Goal: Contribute content

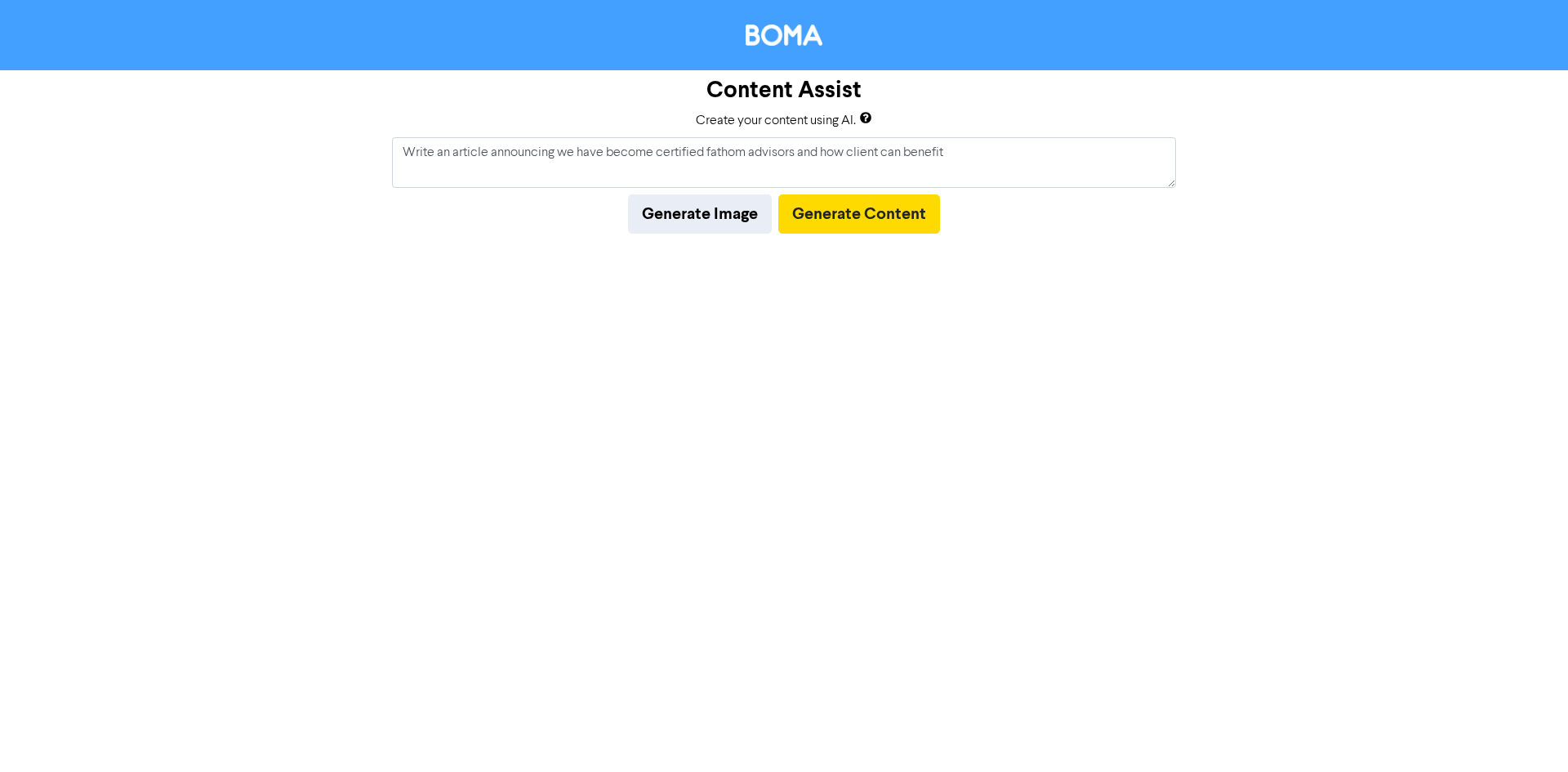
click at [570, 177] on textarea "Write an article announing we have become certified fathom advisors and how cli…" at bounding box center [784, 163] width 784 height 50
type textarea "Write an article announcing we have become certified fathom advisors and how cl…"
click at [892, 229] on button "Generate Content" at bounding box center [859, 214] width 162 height 39
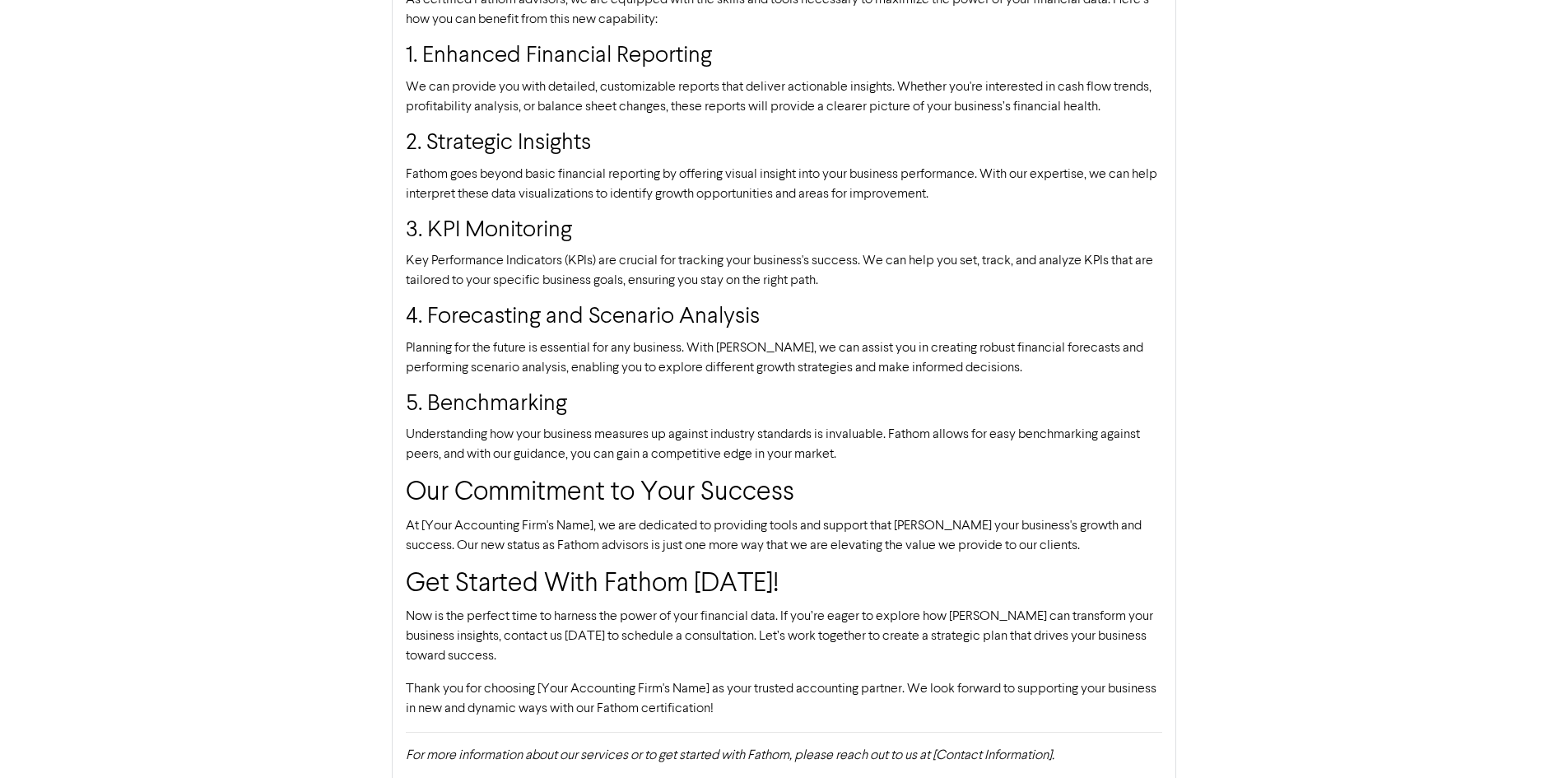
scroll to position [647, 0]
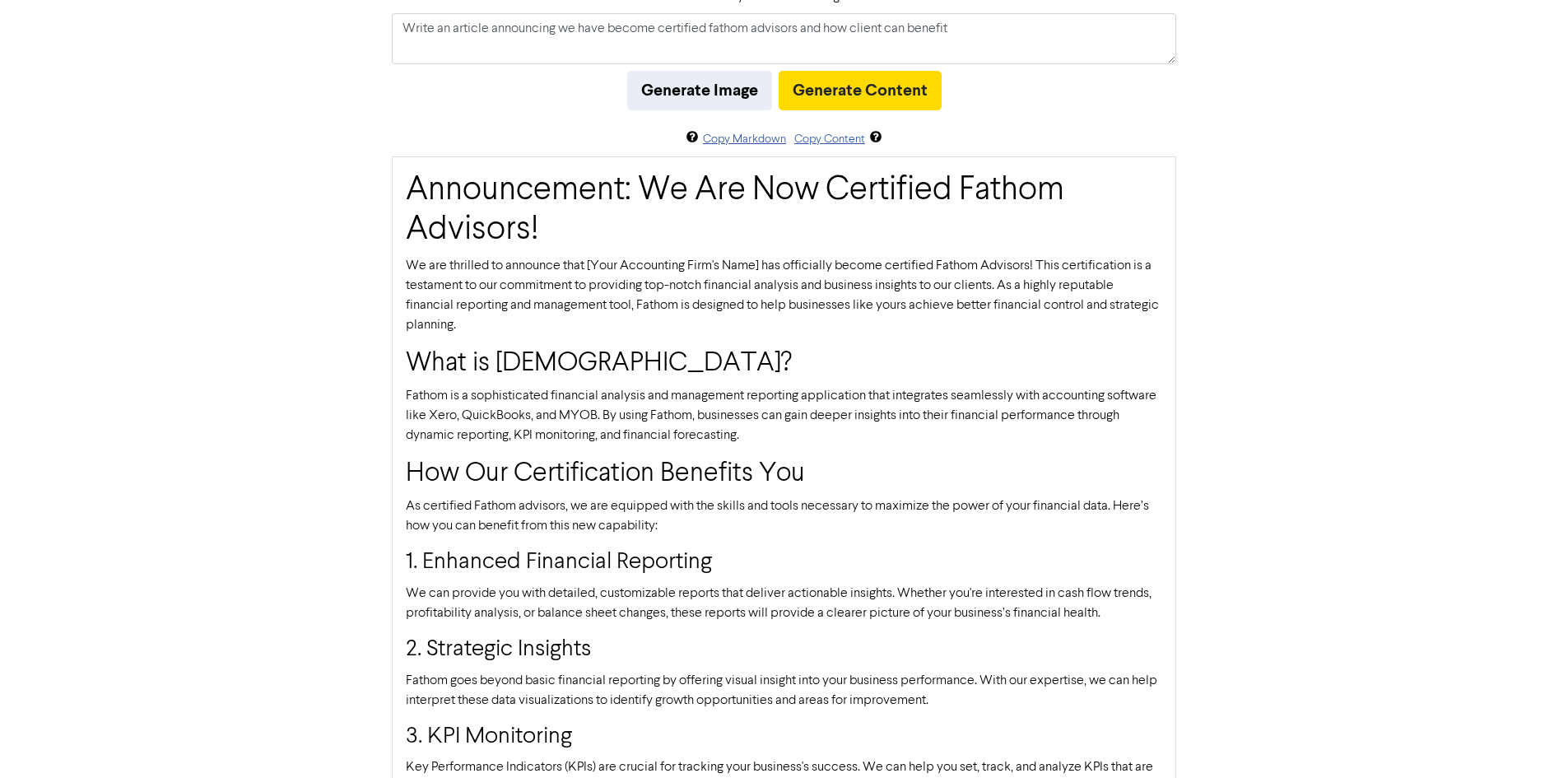
click at [608, 494] on div "Announcement: We Are Now Certified Fathom Advisors! We are thrilled to announce…" at bounding box center [783, 727] width 784 height 1143
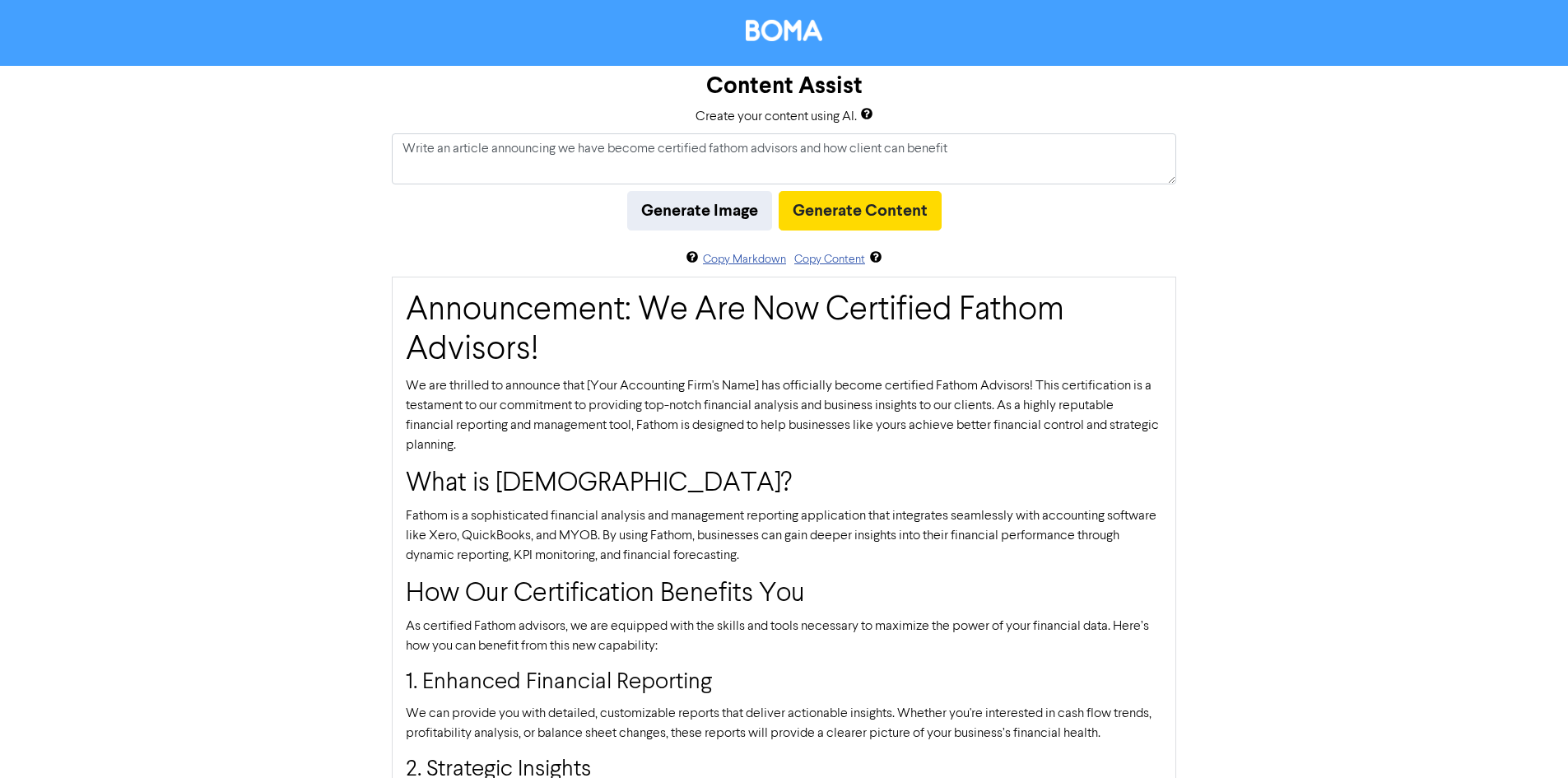
scroll to position [0, 0]
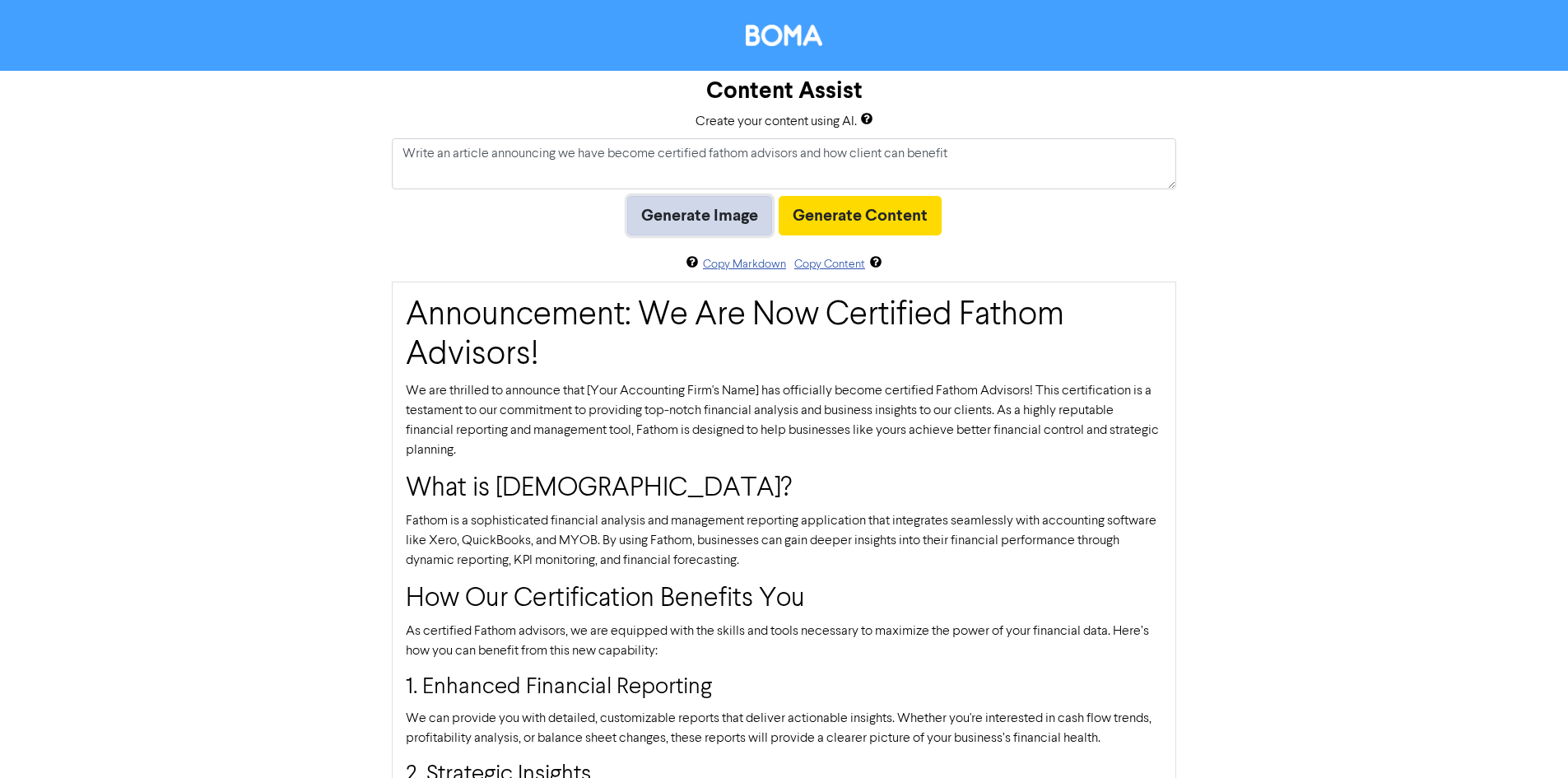
click at [731, 219] on button "Generate Image" at bounding box center [699, 216] width 144 height 39
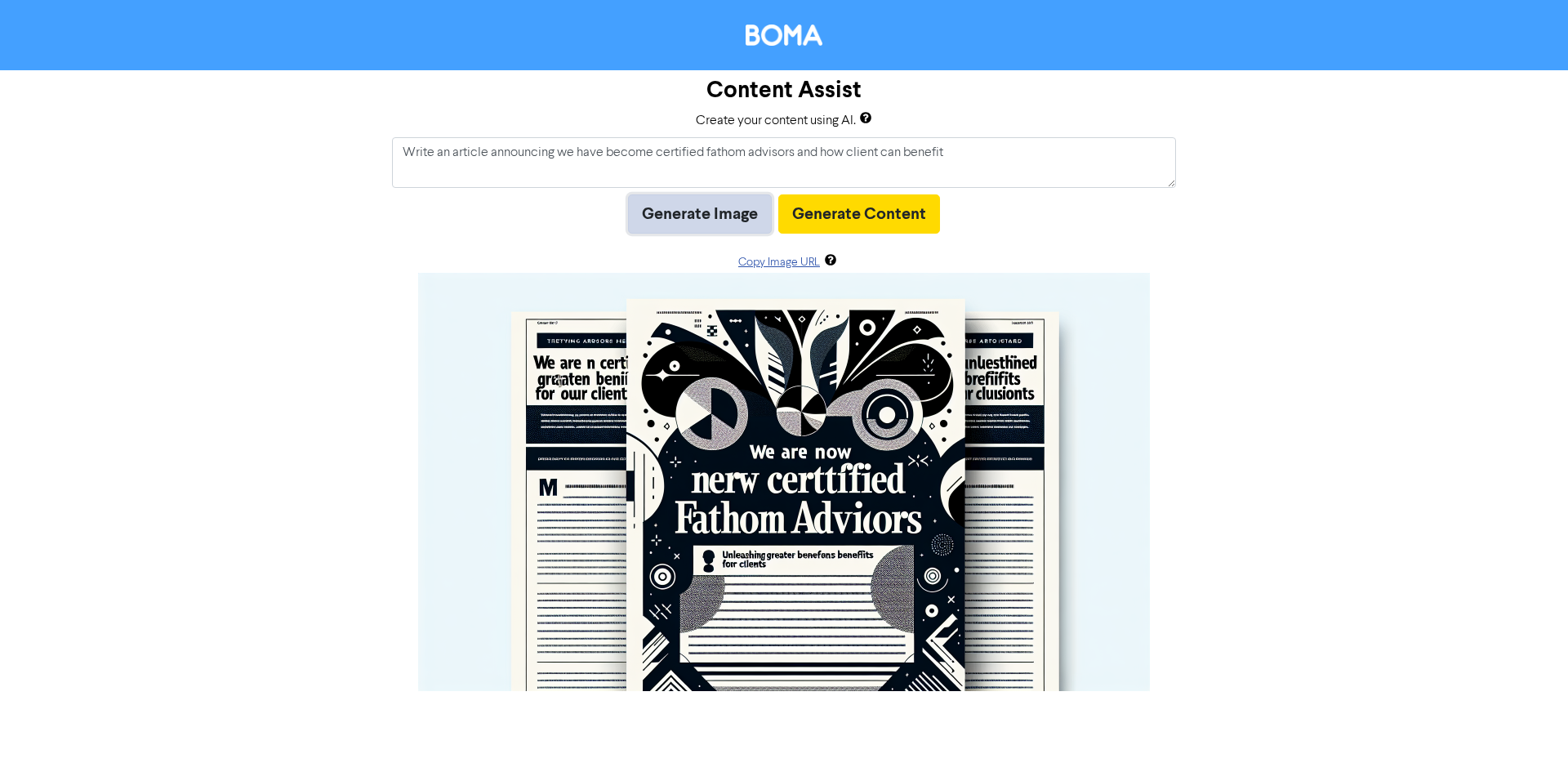
click at [750, 207] on button "Generate Image" at bounding box center [700, 214] width 143 height 39
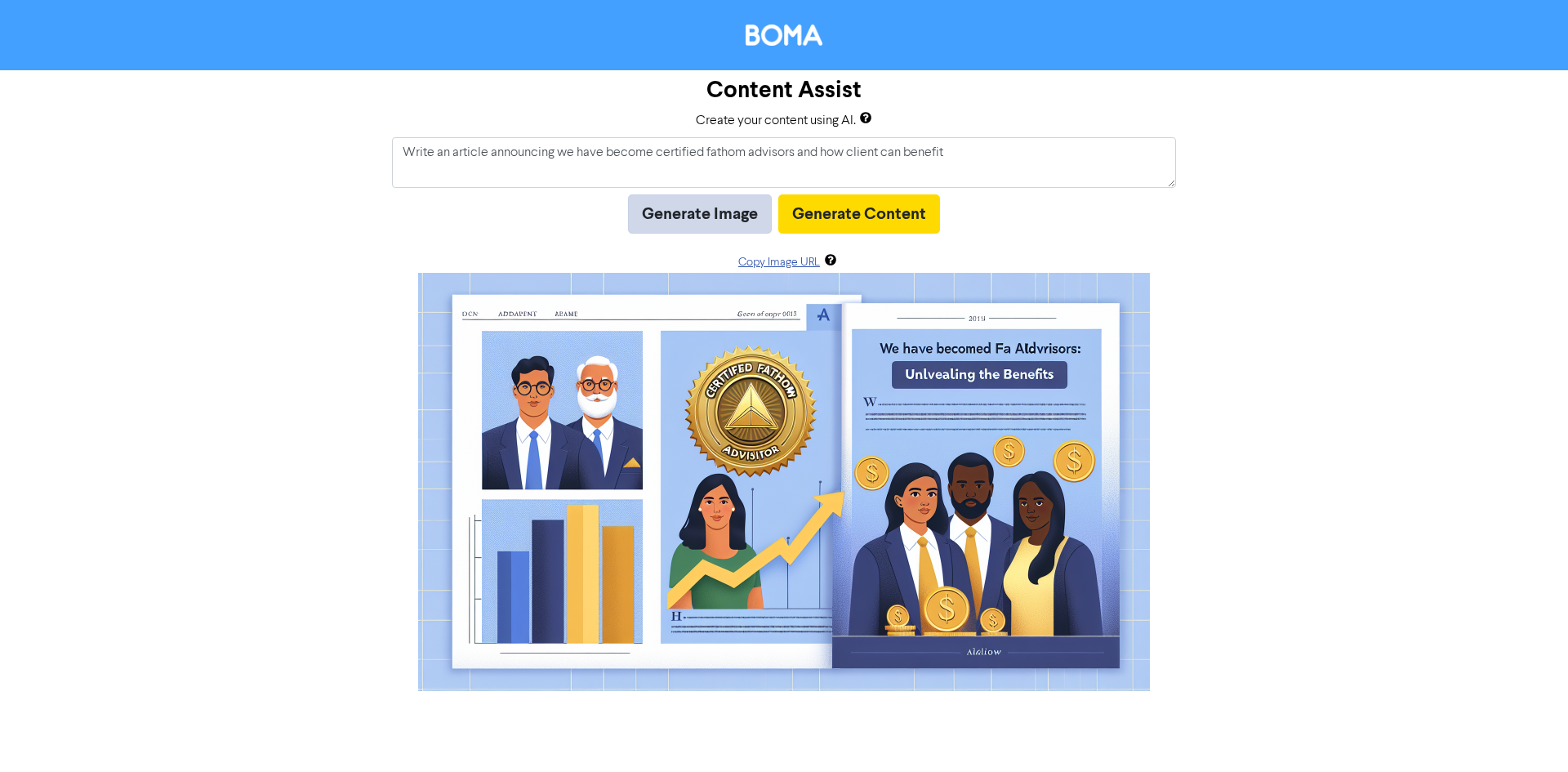
drag, startPoint x: 684, startPoint y: 193, endPoint x: 669, endPoint y: 217, distance: 28.3
click at [669, 217] on div "Content Assist Create your content using AI. Write an article announcing we hav…" at bounding box center [784, 380] width 1568 height 621
click at [669, 217] on button "Generate Image" at bounding box center [700, 214] width 143 height 39
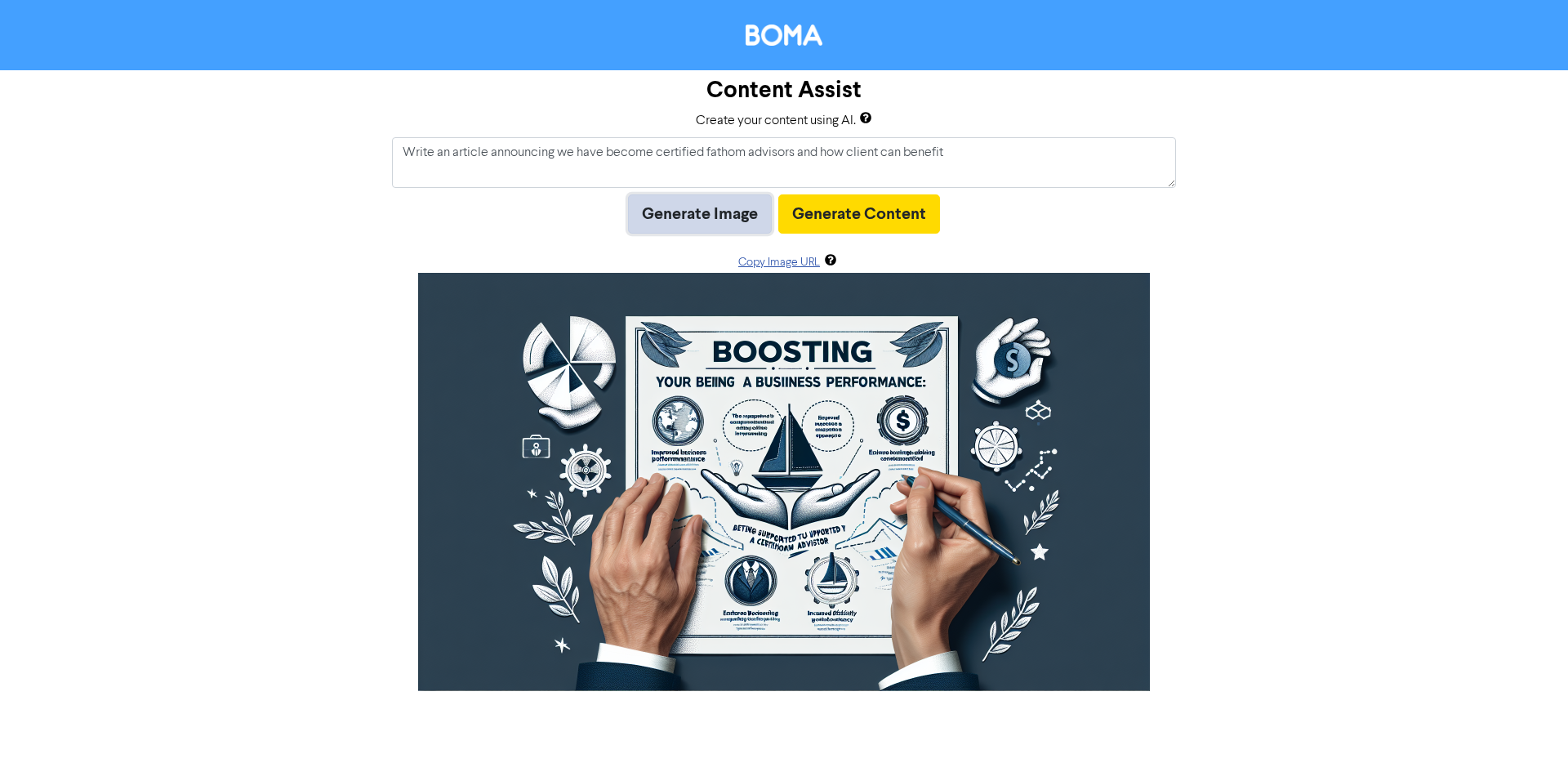
click at [706, 201] on button "Generate Image" at bounding box center [700, 214] width 143 height 39
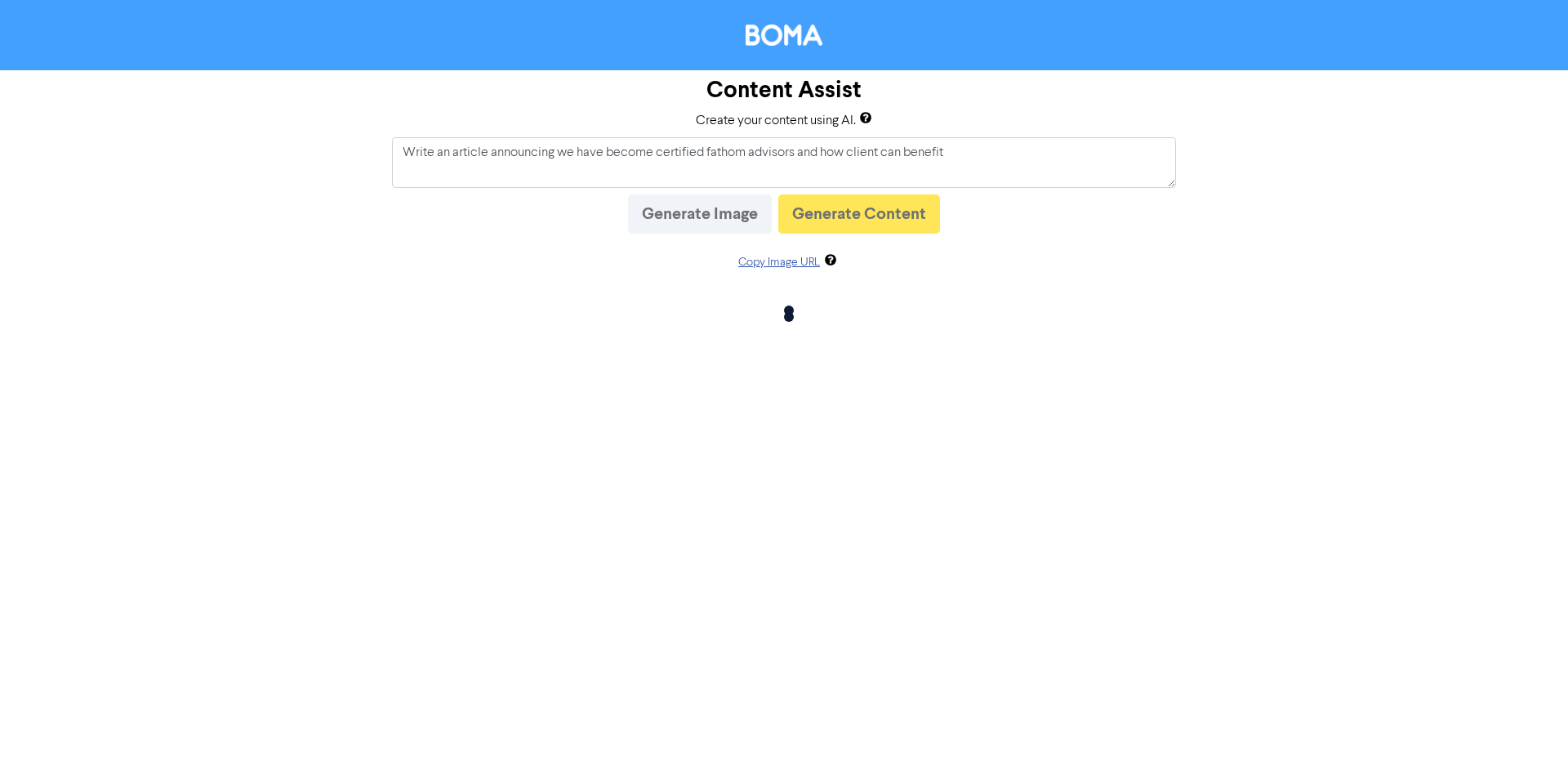
click at [939, 435] on div "Content Assist Create your content using AI. Write an article announcing we hav…" at bounding box center [784, 386] width 1568 height 772
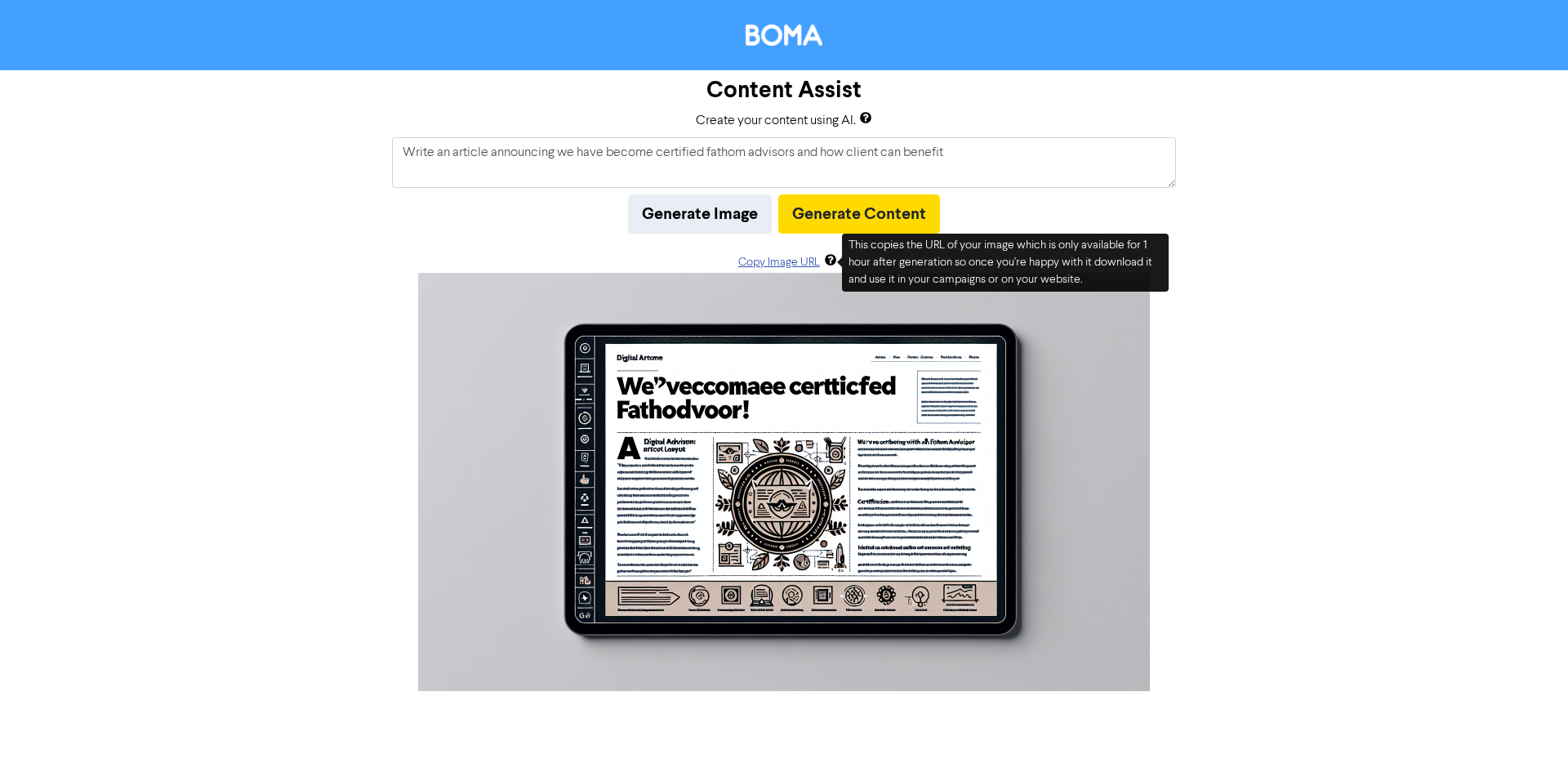
click at [918, 278] on span "This copies the URL of your image which is only available for 1 hour after gene…" at bounding box center [1001, 262] width 304 height 46
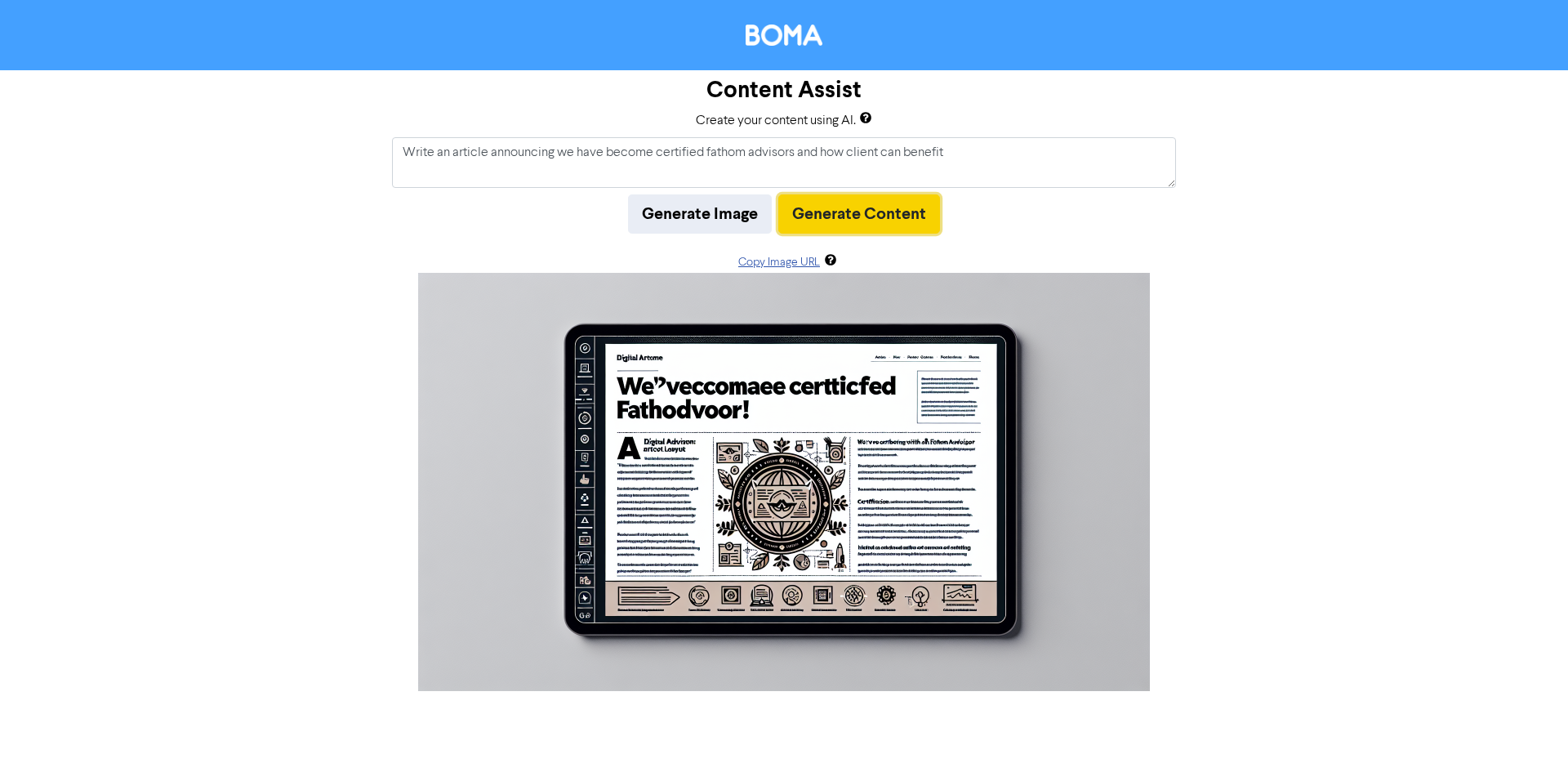
click at [900, 225] on button "Generate Content" at bounding box center [859, 214] width 162 height 39
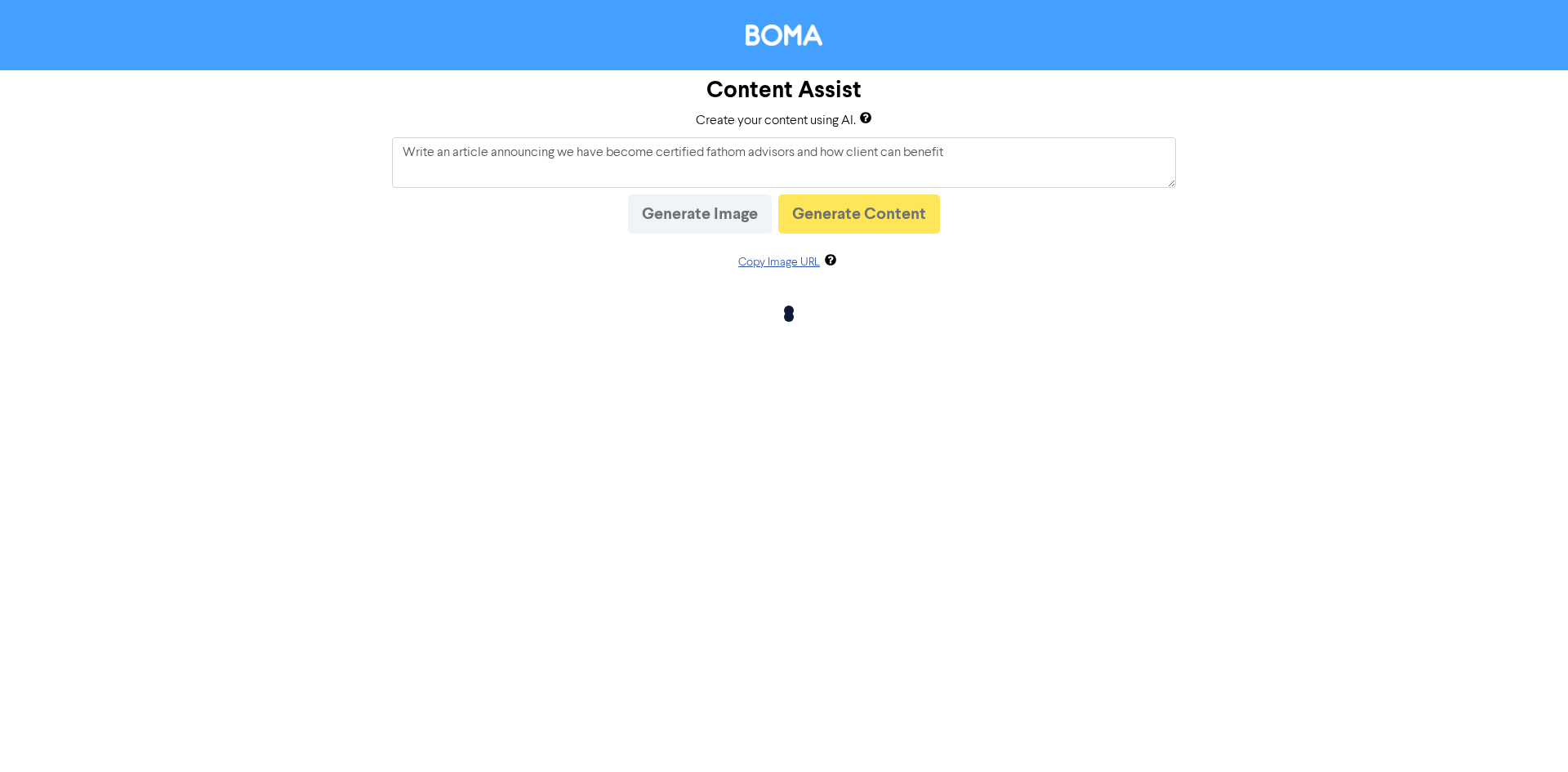
click at [887, 333] on div "Content Assist Create your content using AI. Write an article announcing we hav…" at bounding box center [784, 211] width 1568 height 284
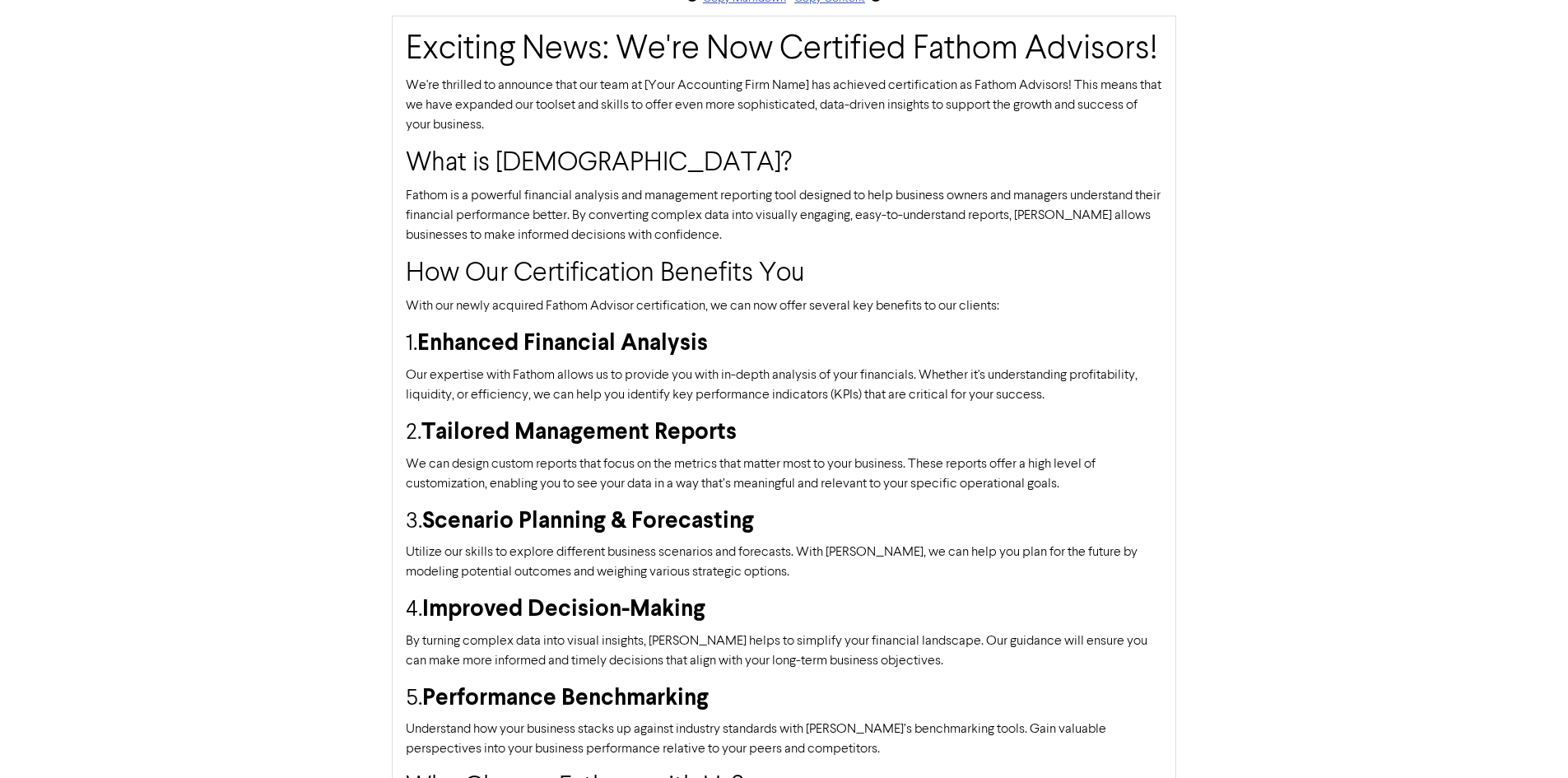
scroll to position [266, 0]
click at [763, 336] on h3 "1. Enhanced Financial Analysis" at bounding box center [784, 343] width 757 height 29
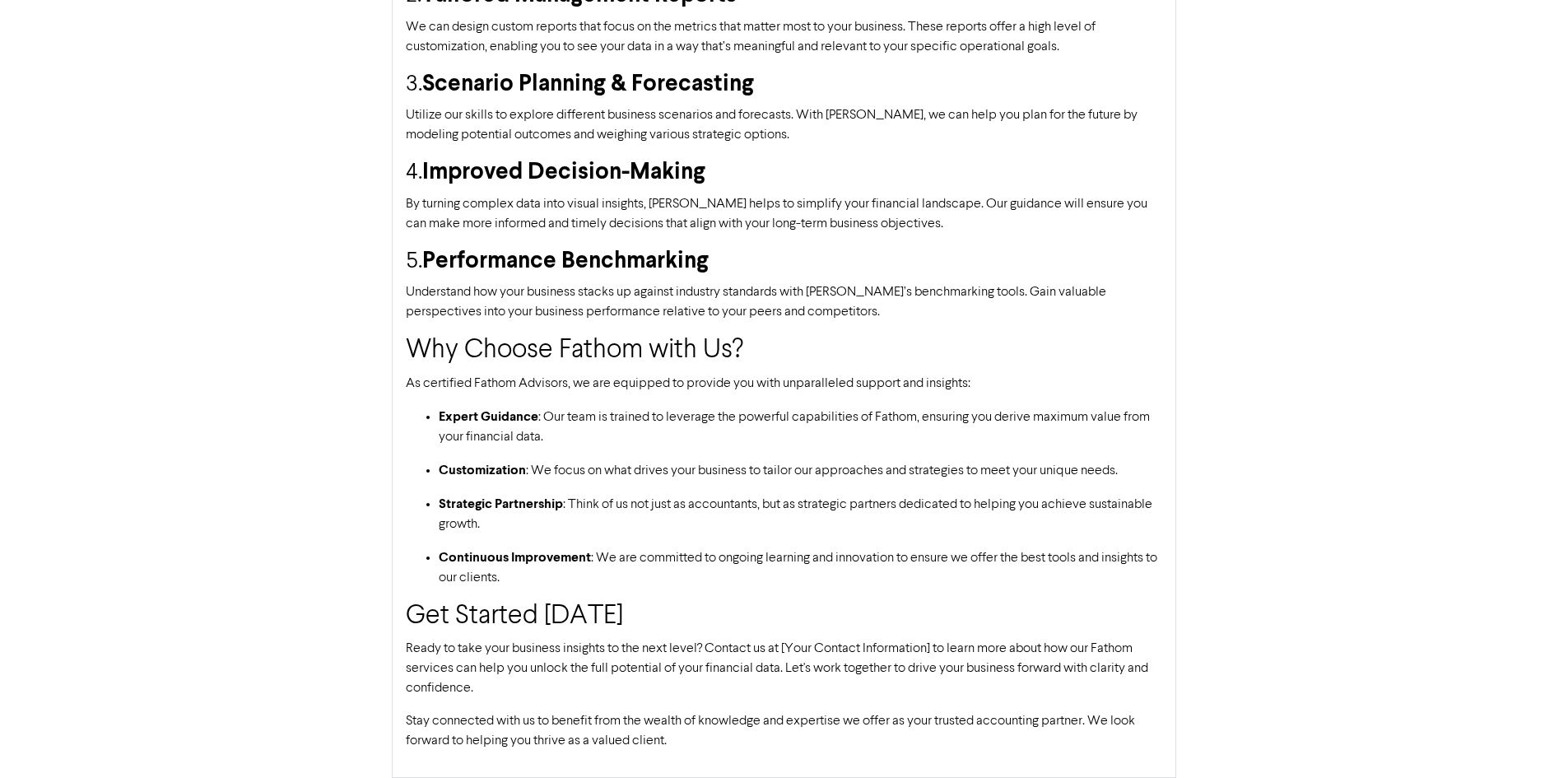
scroll to position [0, 0]
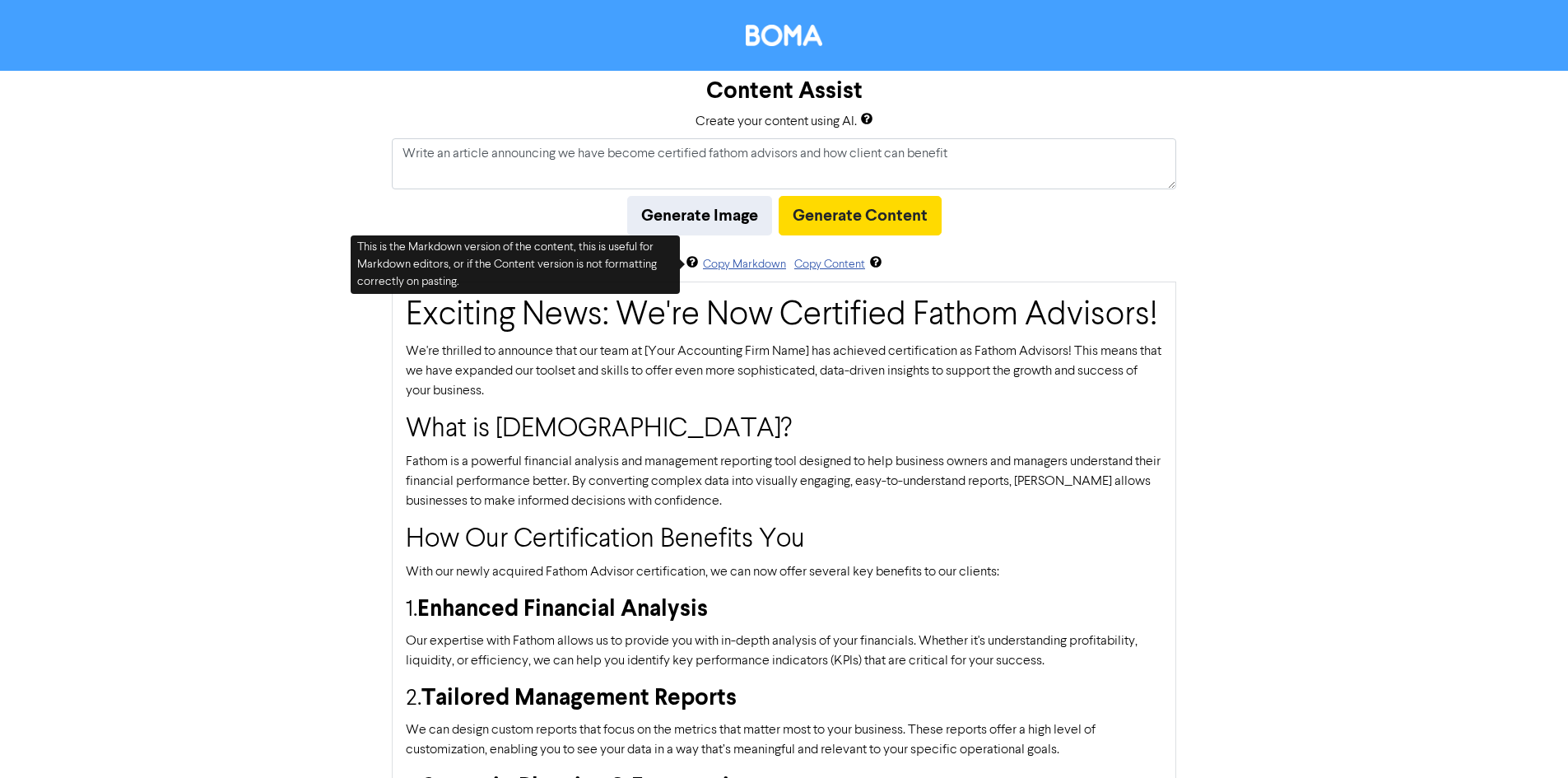
click at [689, 259] on icon at bounding box center [691, 265] width 13 height 13
click at [829, 259] on button "Copy Content" at bounding box center [830, 264] width 72 height 19
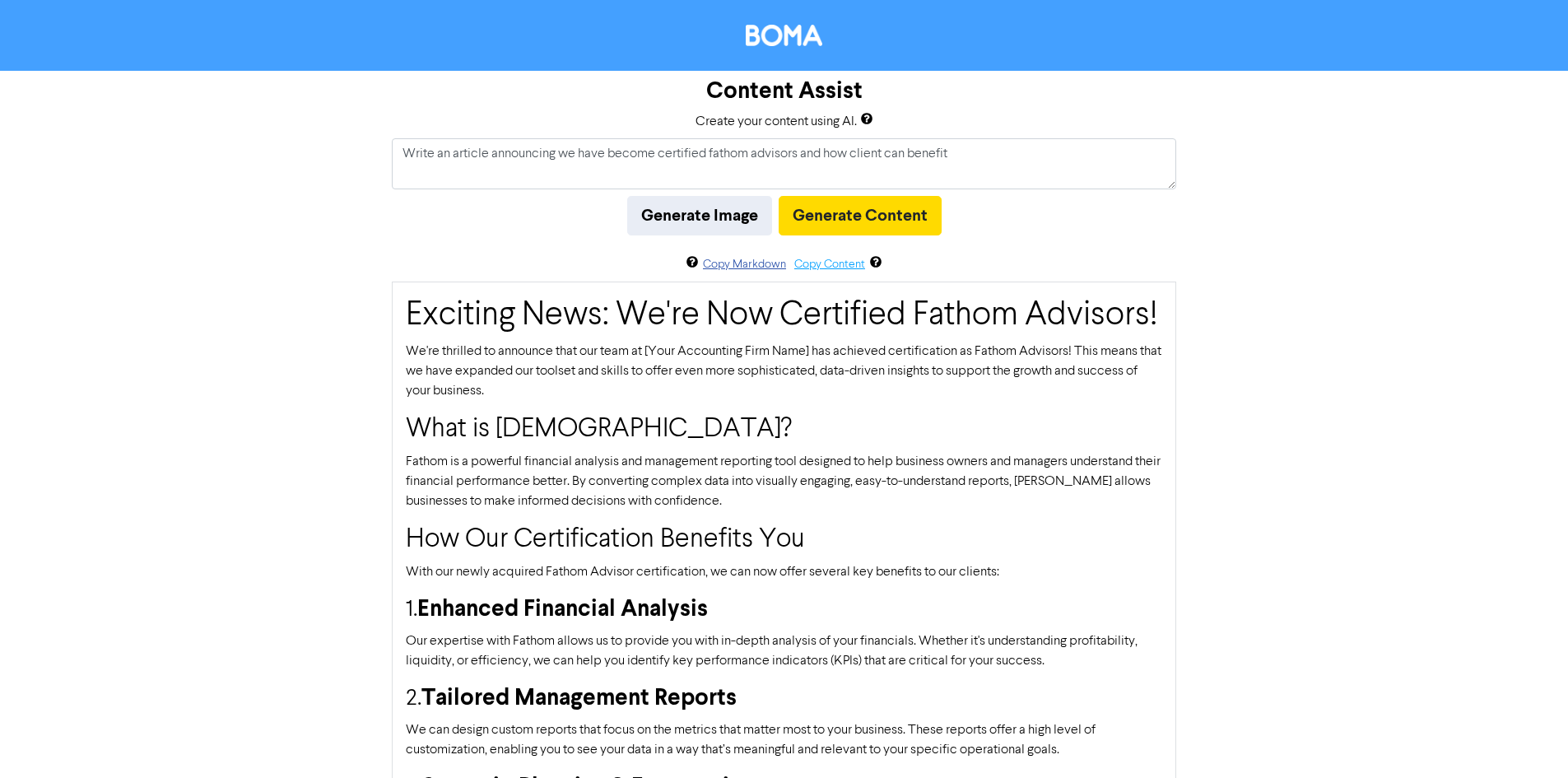
click at [851, 271] on button "Copy Content" at bounding box center [830, 264] width 72 height 19
click at [649, 327] on h1 "Exciting News: We're Now Certified Fathom Advisors!" at bounding box center [784, 315] width 757 height 39
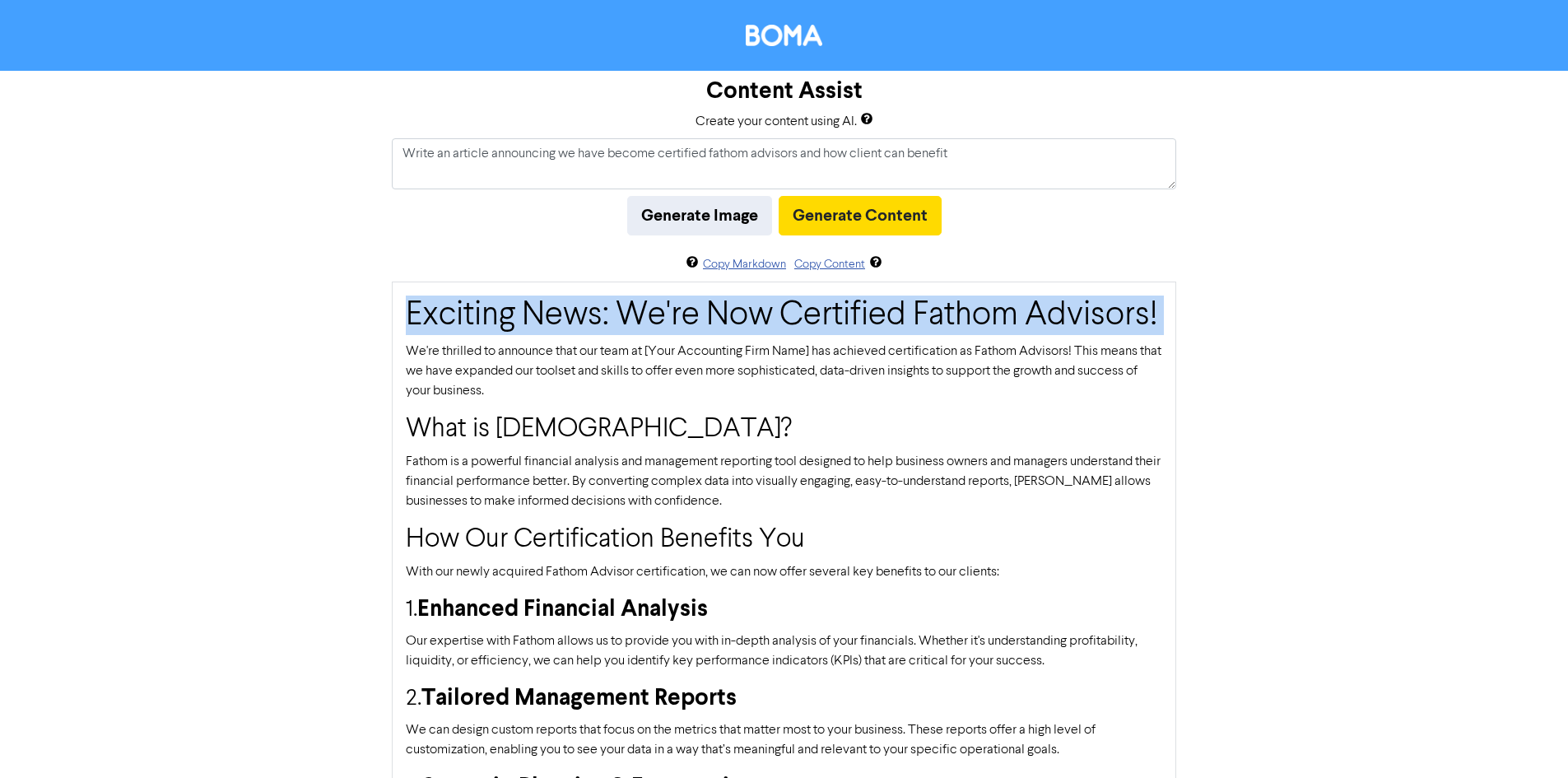
click at [649, 327] on h1 "Exciting News: We're Now Certified Fathom Advisors!" at bounding box center [784, 315] width 757 height 39
copy div "Exciting News: We're Now Certified Fathom Advisors!"
click at [840, 273] on button "Copy Content" at bounding box center [830, 264] width 72 height 19
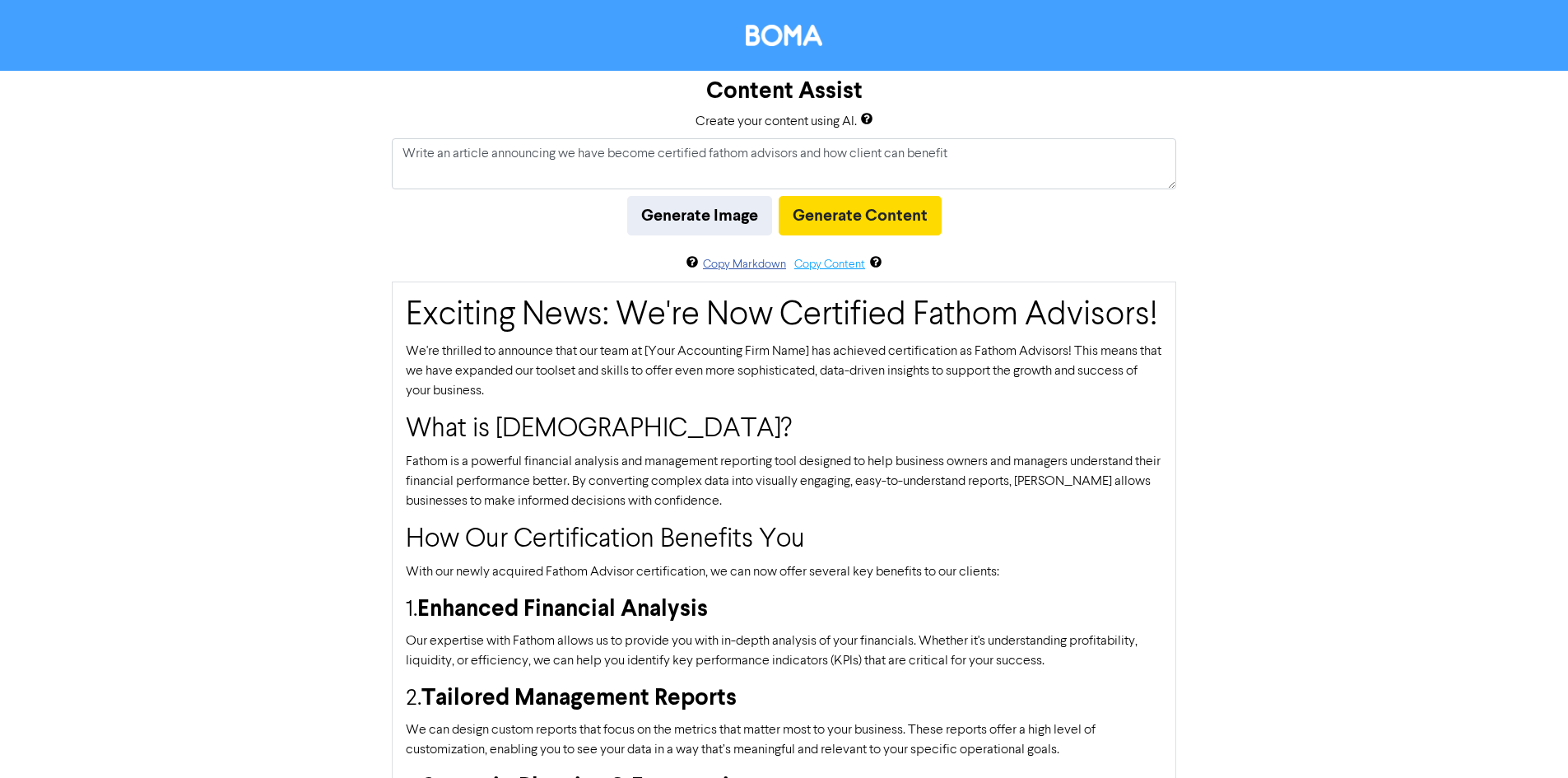
click at [820, 266] on button "Copy Content" at bounding box center [830, 264] width 72 height 19
click at [847, 266] on button "Copy Content" at bounding box center [830, 264] width 72 height 19
click at [872, 317] on h1 "Exciting News: We're Now Certified Fathom Advisors!" at bounding box center [784, 315] width 757 height 39
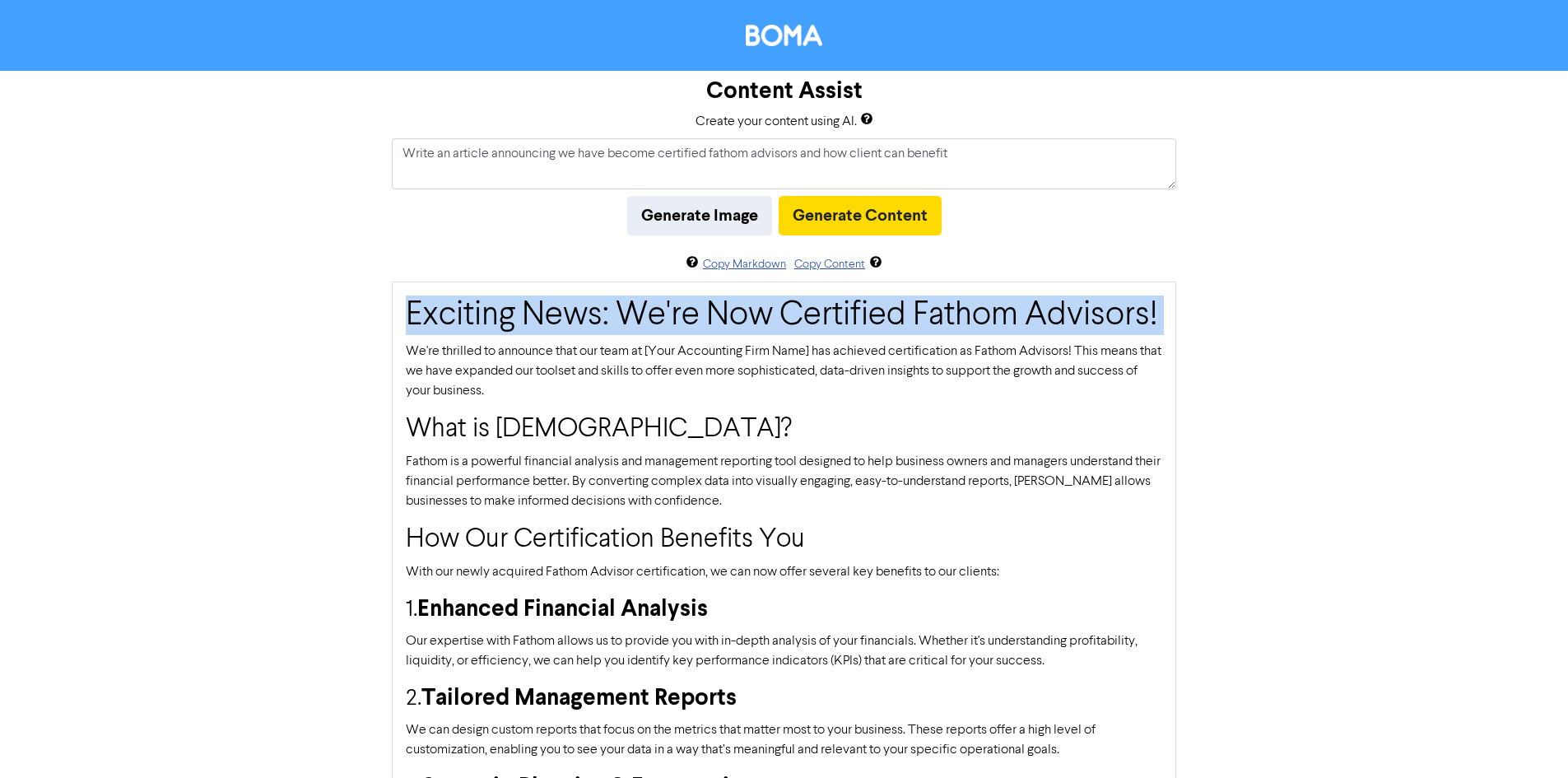
click at [872, 317] on h1 "Exciting News: We're Now Certified Fathom Advisors!" at bounding box center [784, 315] width 757 height 39
copy div "Exciting News: We're Now Certified Fathom Advisors!"
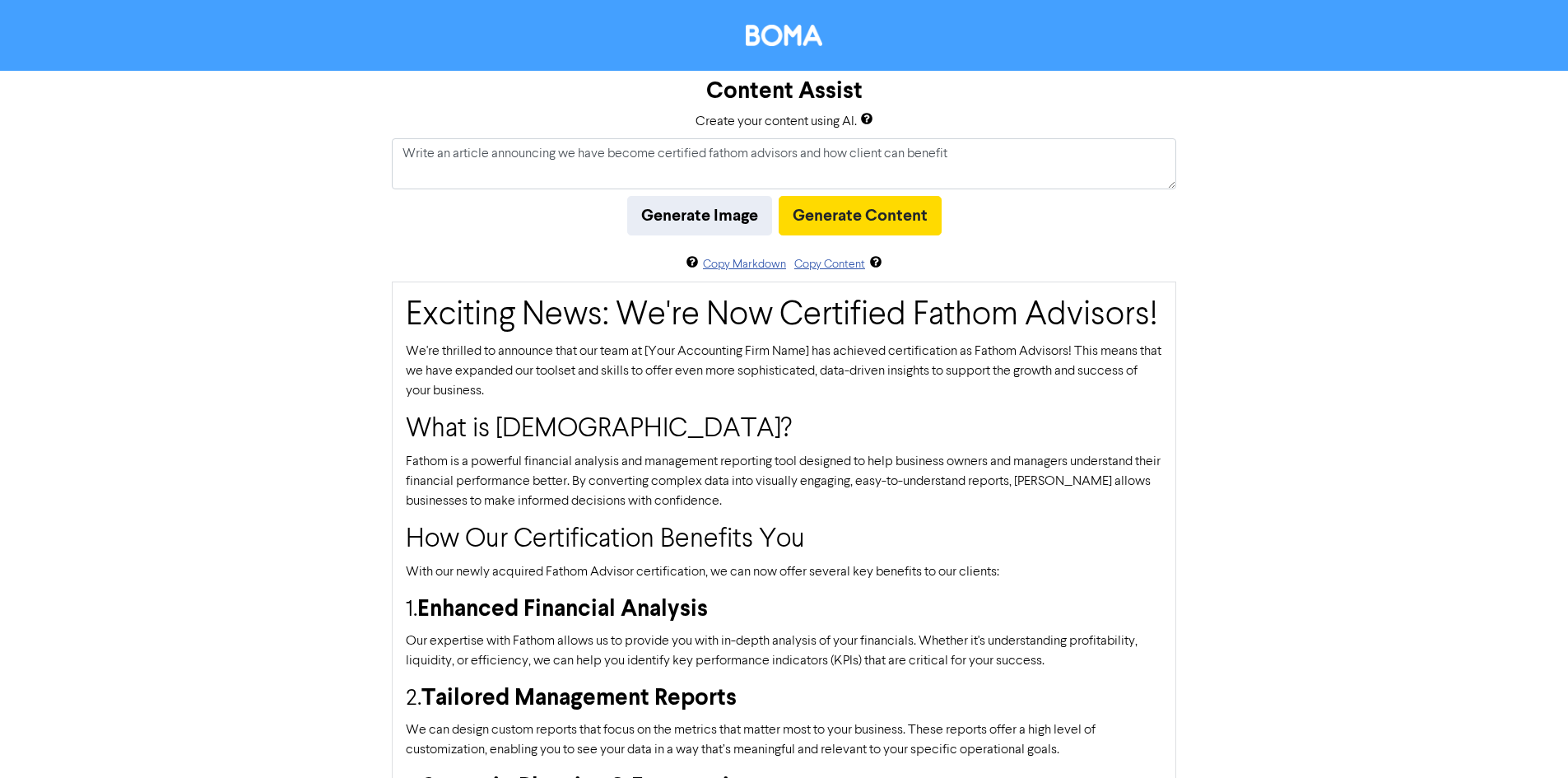
click at [539, 438] on h2 "What is [DEMOGRAPHIC_DATA]?" at bounding box center [784, 430] width 757 height 31
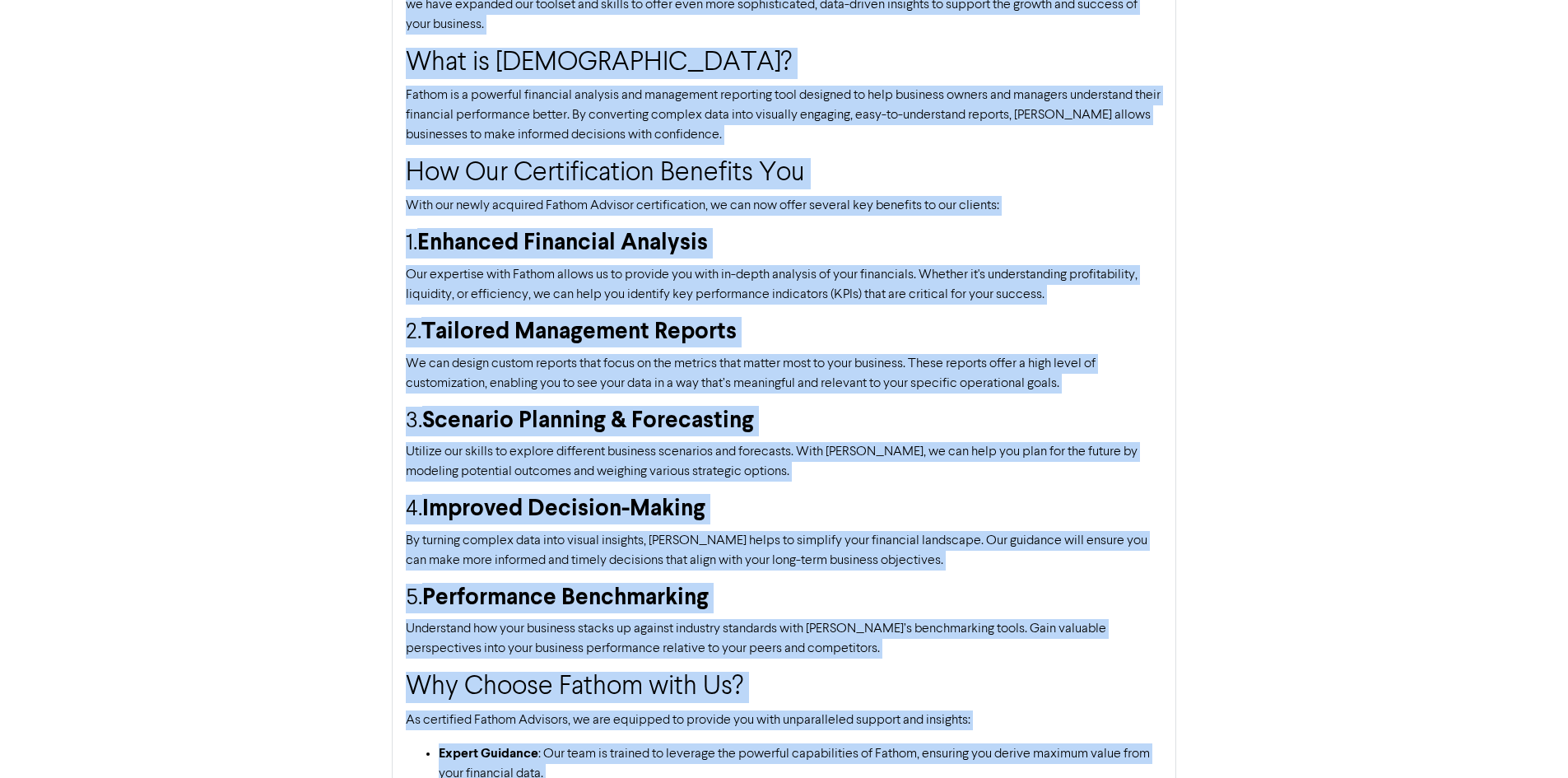
scroll to position [705, 0]
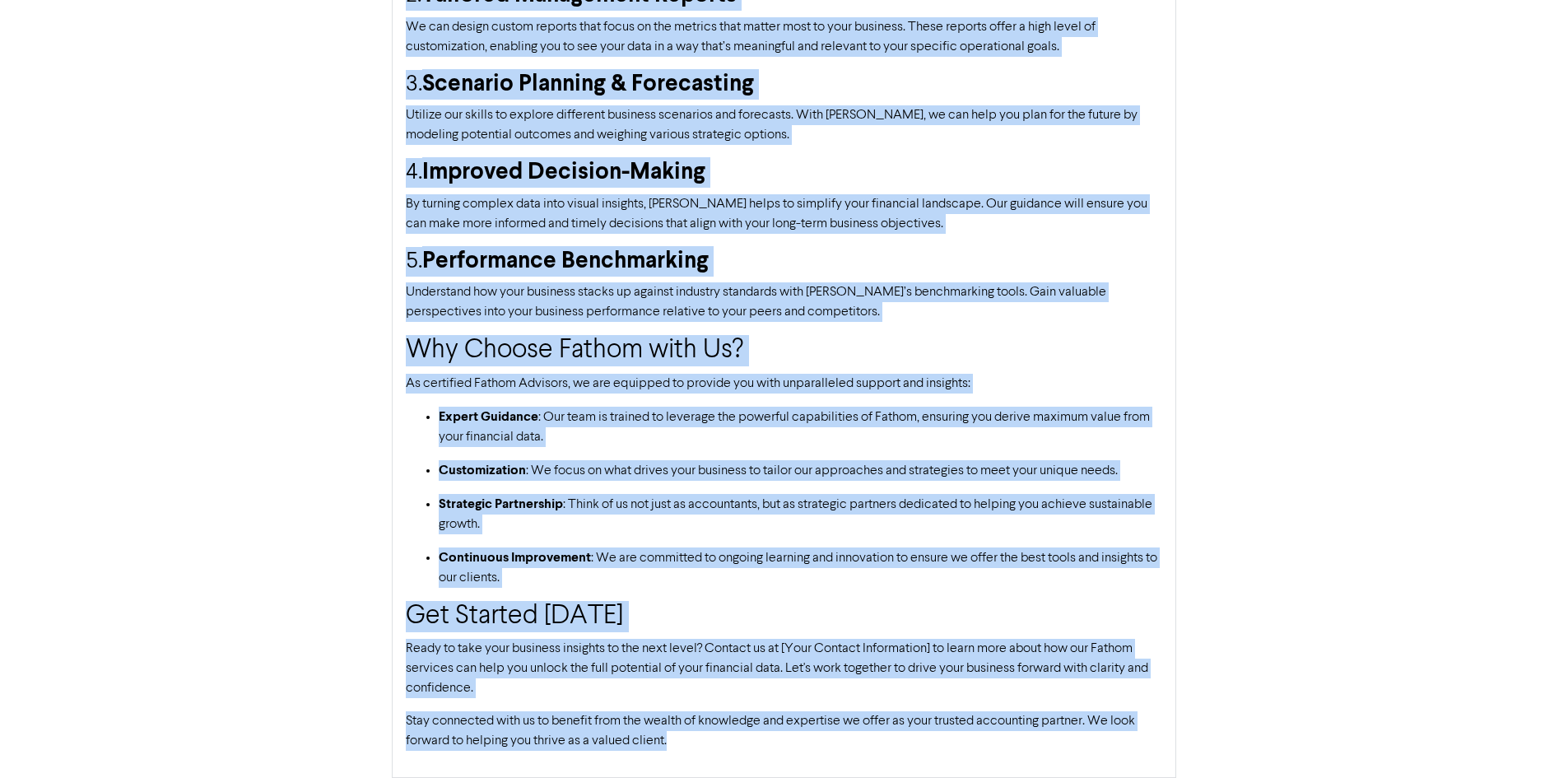
drag, startPoint x: 408, startPoint y: 351, endPoint x: 783, endPoint y: 770, distance: 562.3
click at [783, 770] on div "Exciting News: We're Now Certified Fathom Advisors! We're thrilled to announce …" at bounding box center [783, 178] width 784 height 1200
copy div "We're thrilled to announce that our team at [Your Accounting Firm Name] has ach…"
click at [1209, 191] on div "Content Assist Create your content using AI. Write an article announcing we hav…" at bounding box center [784, 73] width 1568 height 1410
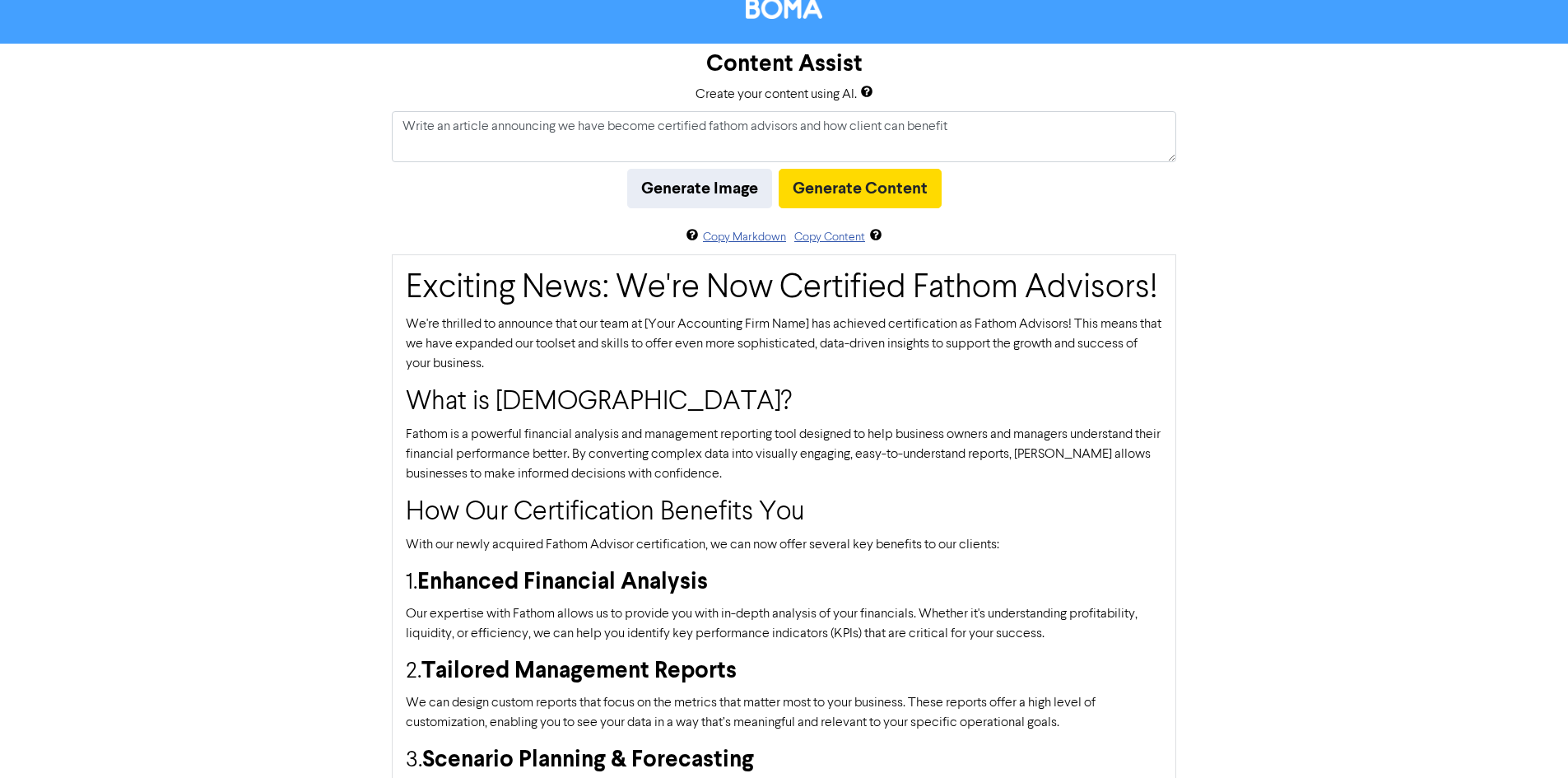
scroll to position [26, 0]
